Goal: Information Seeking & Learning: Learn about a topic

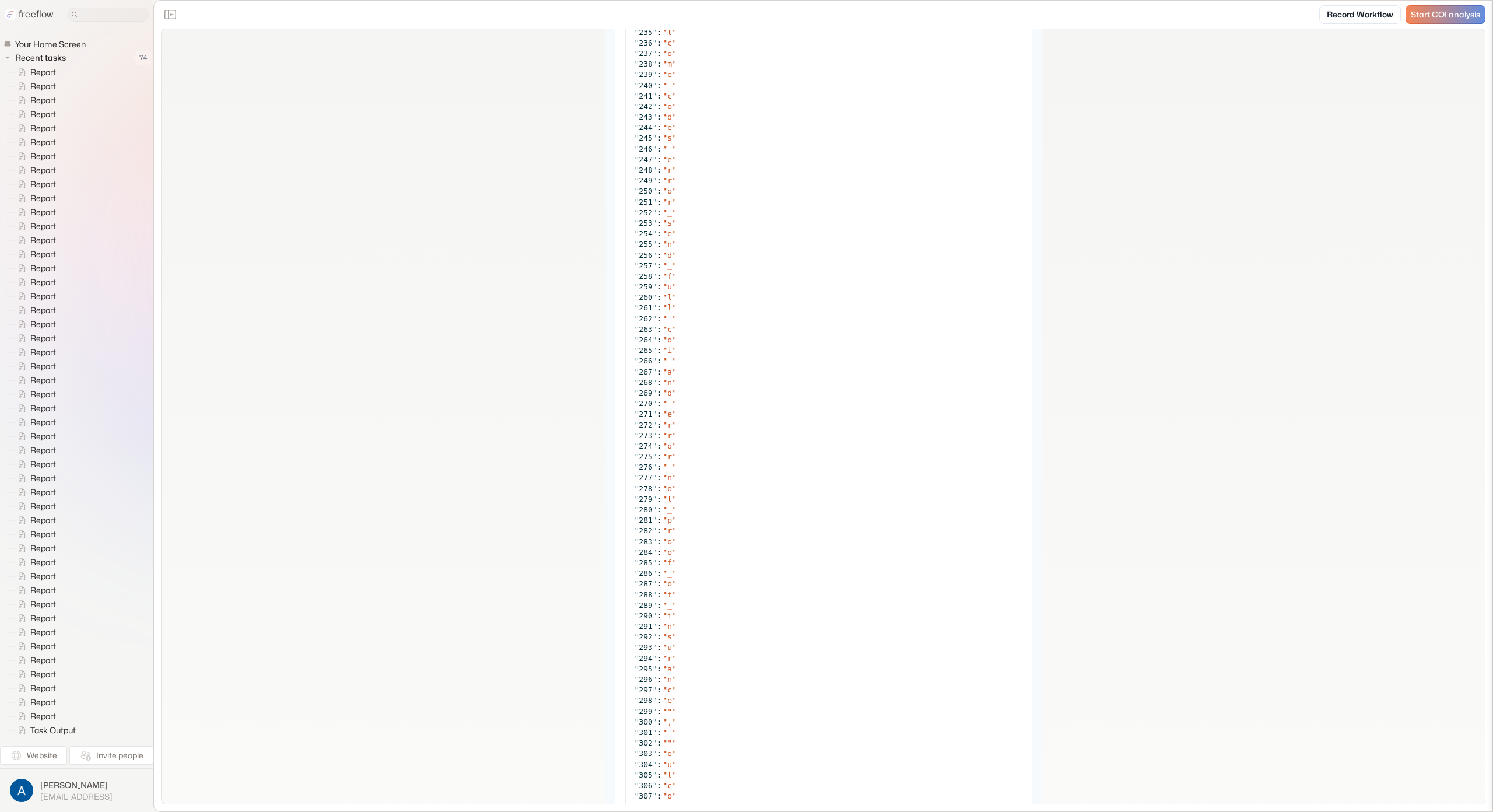
scroll to position [4335, 0]
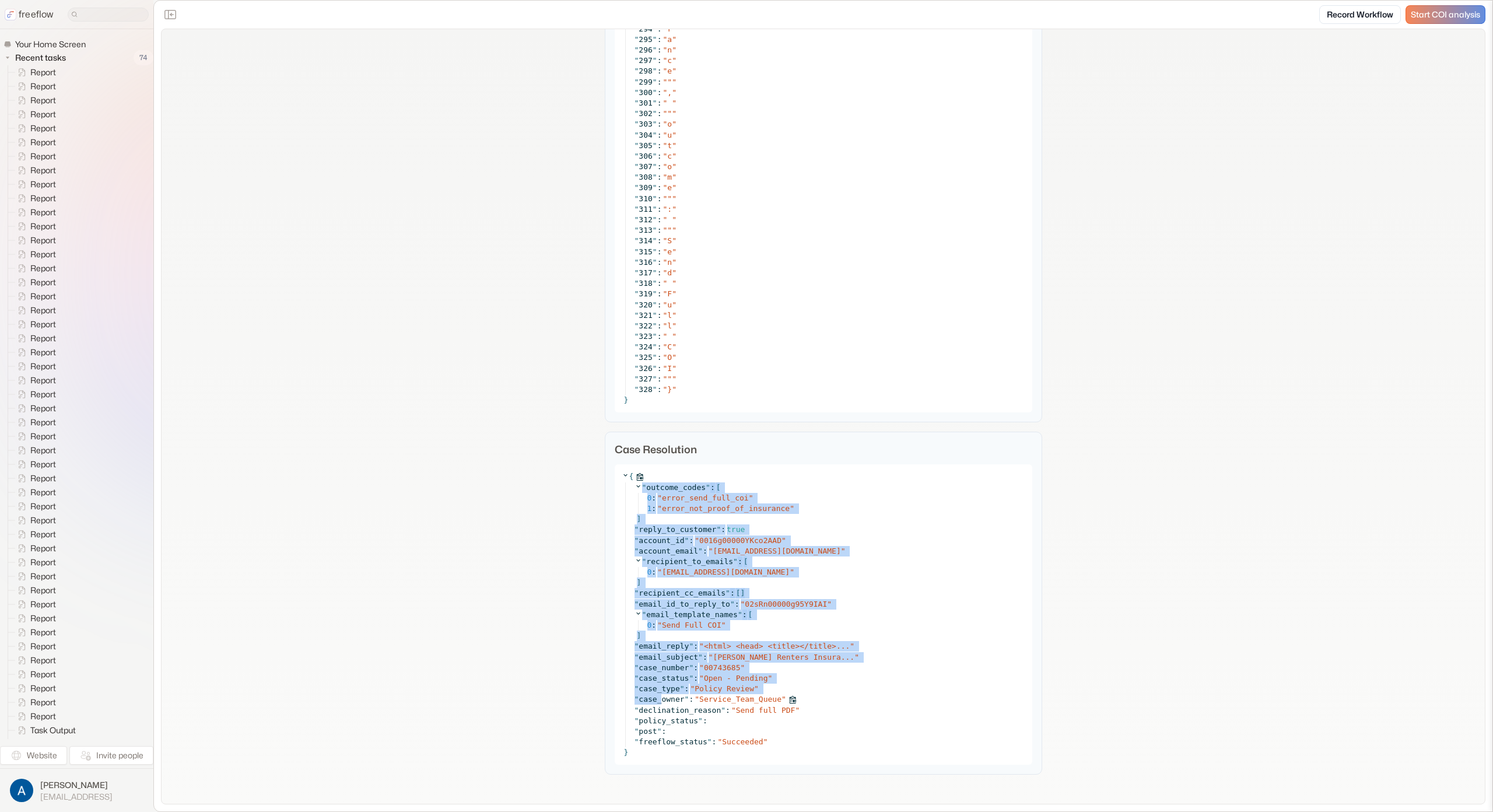
drag, startPoint x: 630, startPoint y: 479, endPoint x: 646, endPoint y: 716, distance: 237.5
click at [656, 704] on div "{ " outcome_codes " : [ 0 : " error_send_full_coi " 1 : " error_not_proof_of_in…" at bounding box center [823, 615] width 418 height 301
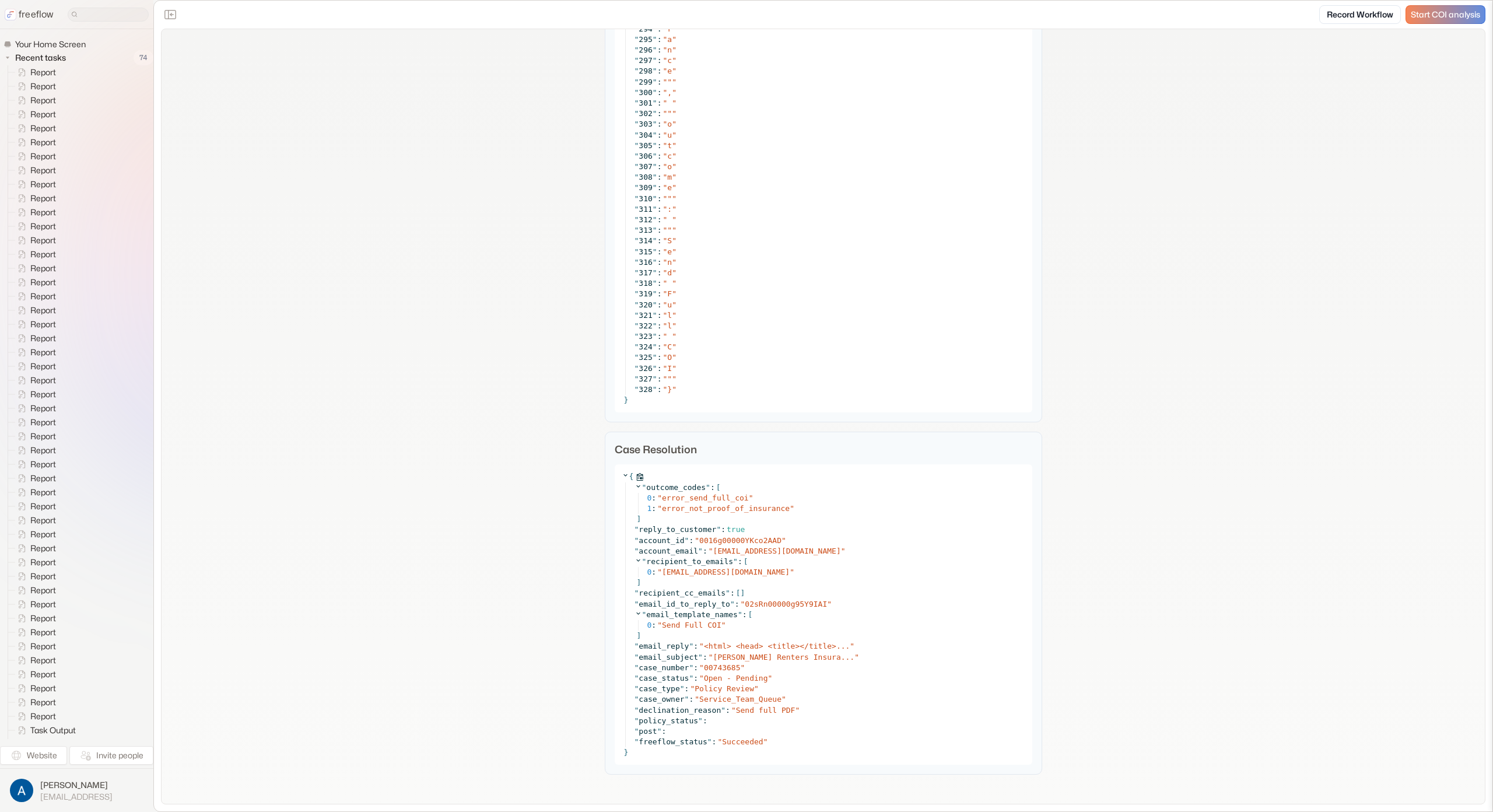
drag, startPoint x: 616, startPoint y: 720, endPoint x: 532, endPoint y: 710, distance: 84.6
click at [608, 718] on div "Case Resolution { " outcome_codes " : [ 0 : " error_send_full_coi " 1 : " error…" at bounding box center [823, 603] width 437 height 343
